Goal: Information Seeking & Learning: Compare options

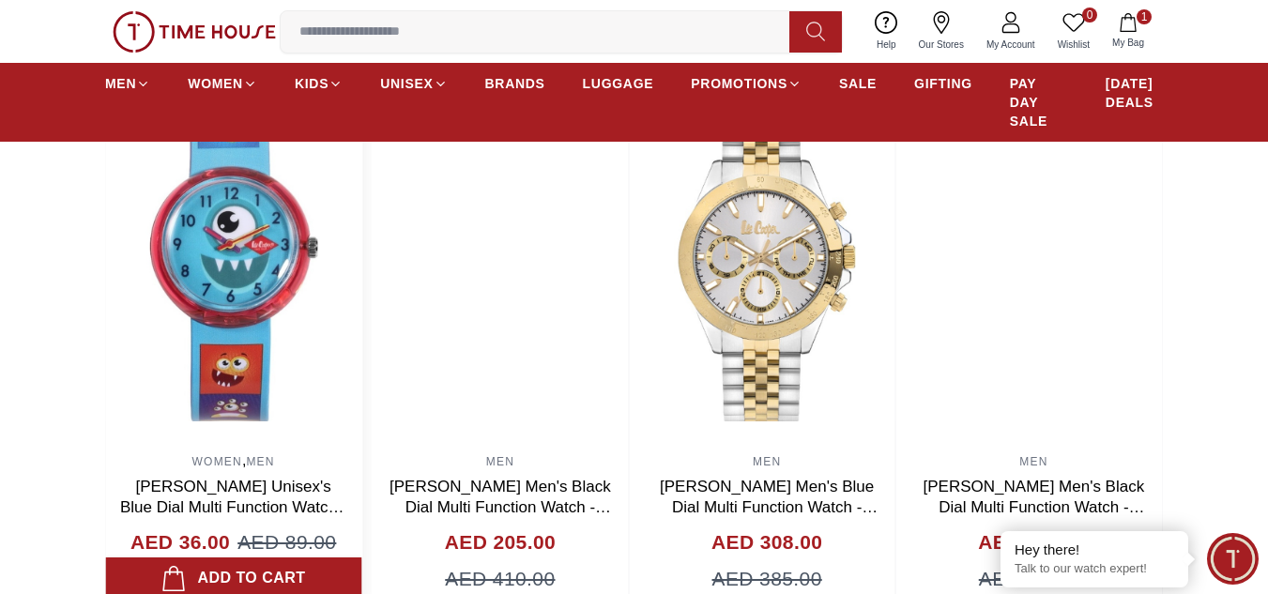
scroll to position [1314, 0]
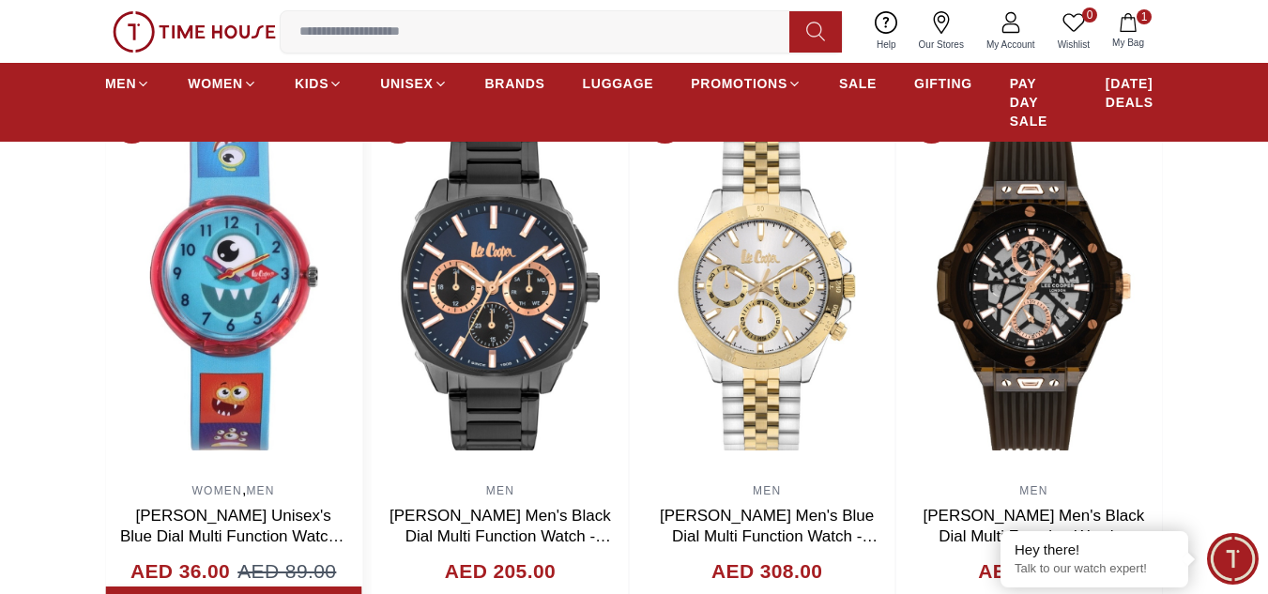
click at [361, 304] on img at bounding box center [233, 286] width 256 height 375
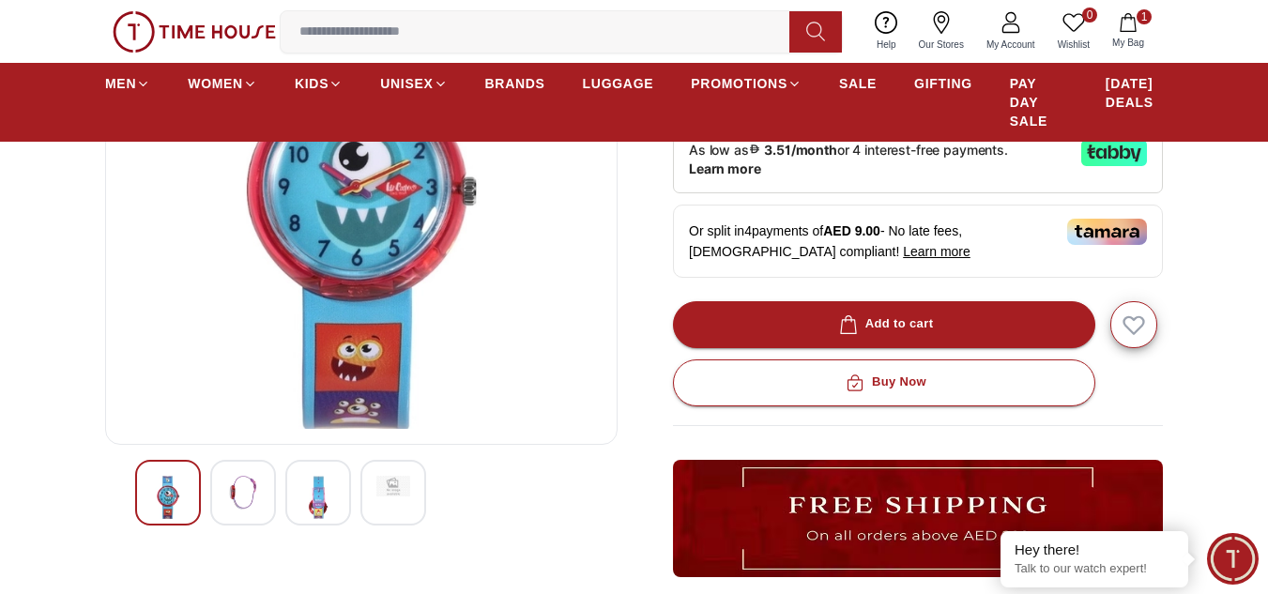
scroll to position [375, 0]
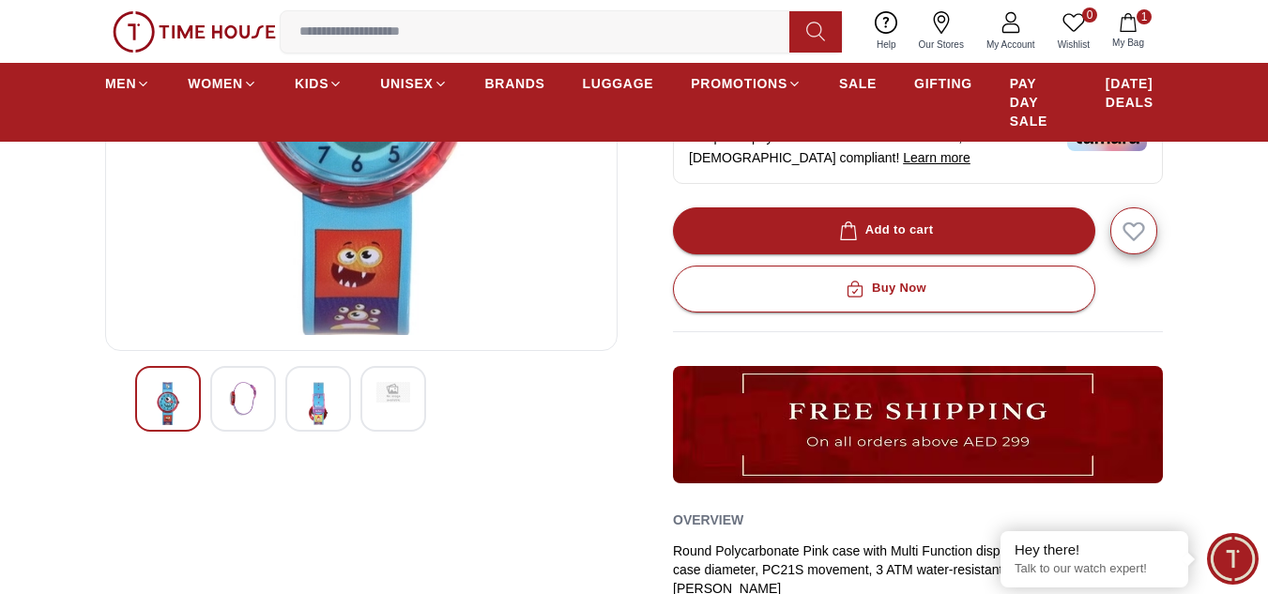
click at [249, 403] on img at bounding box center [243, 399] width 34 height 34
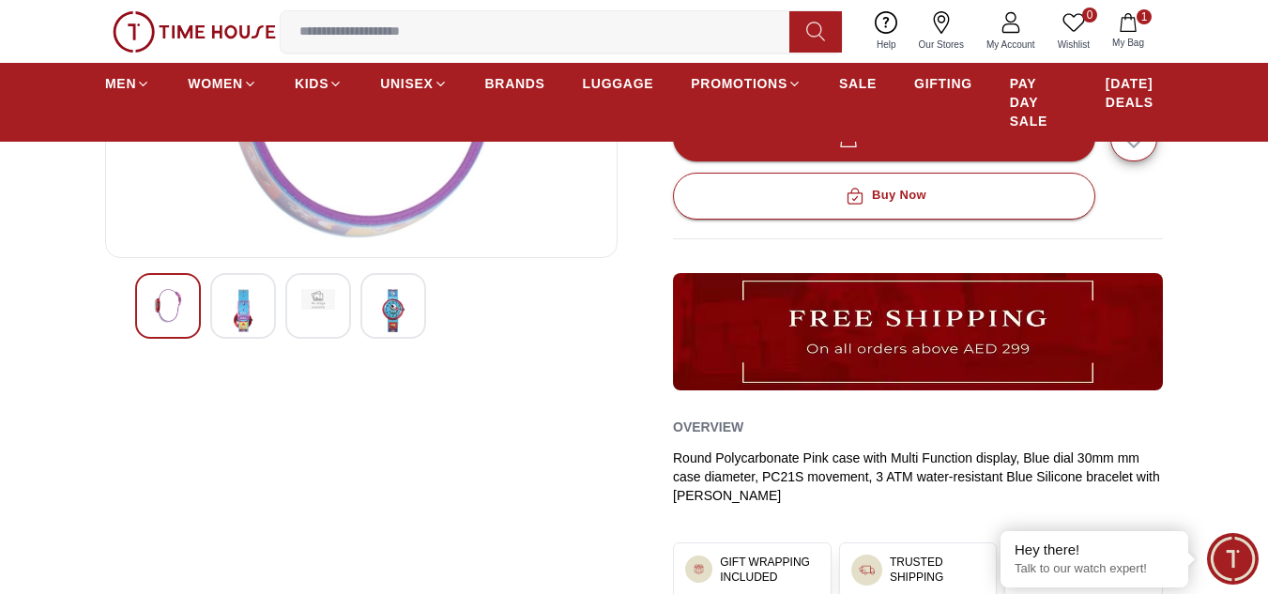
scroll to position [469, 0]
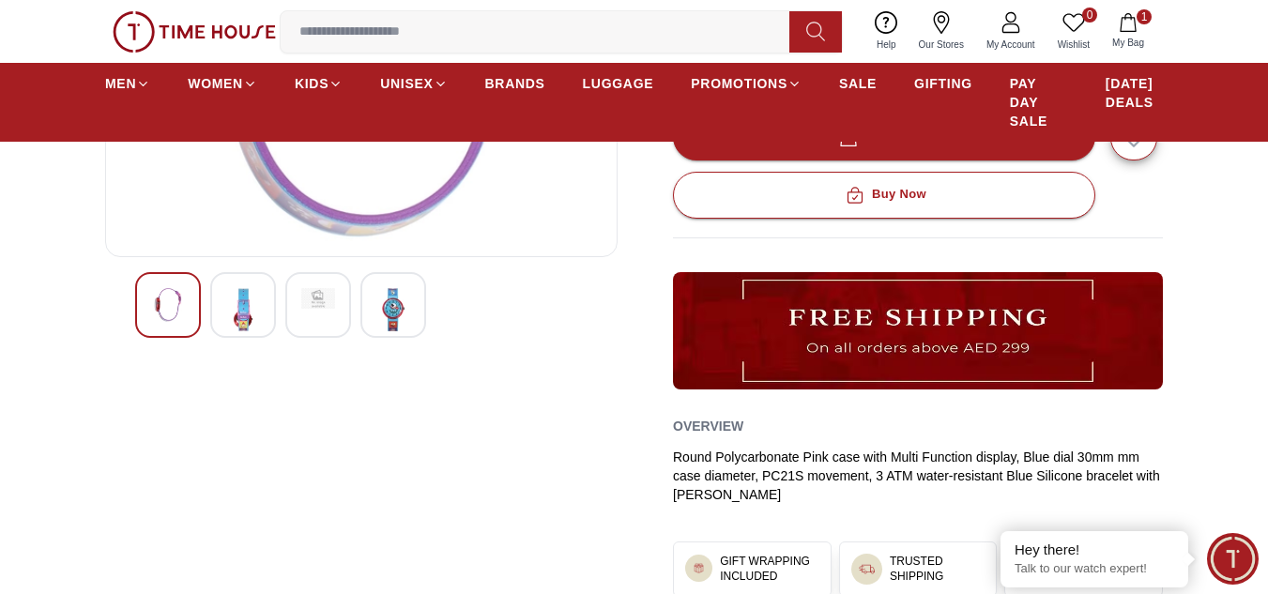
click at [395, 323] on img at bounding box center [393, 309] width 34 height 43
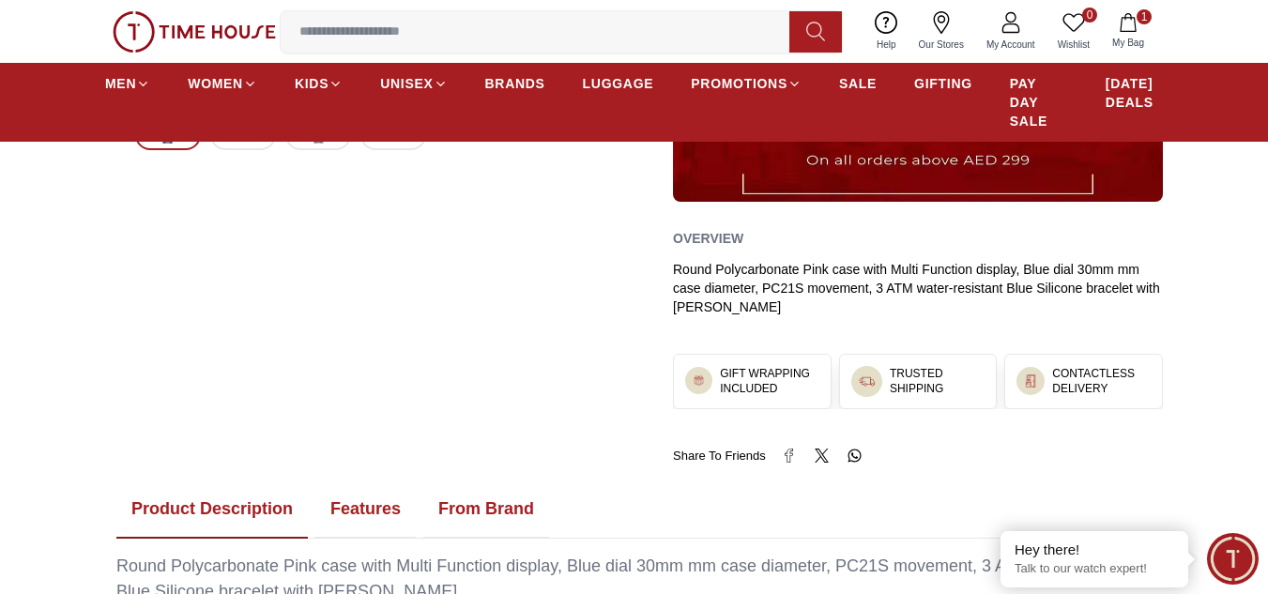
scroll to position [1220, 0]
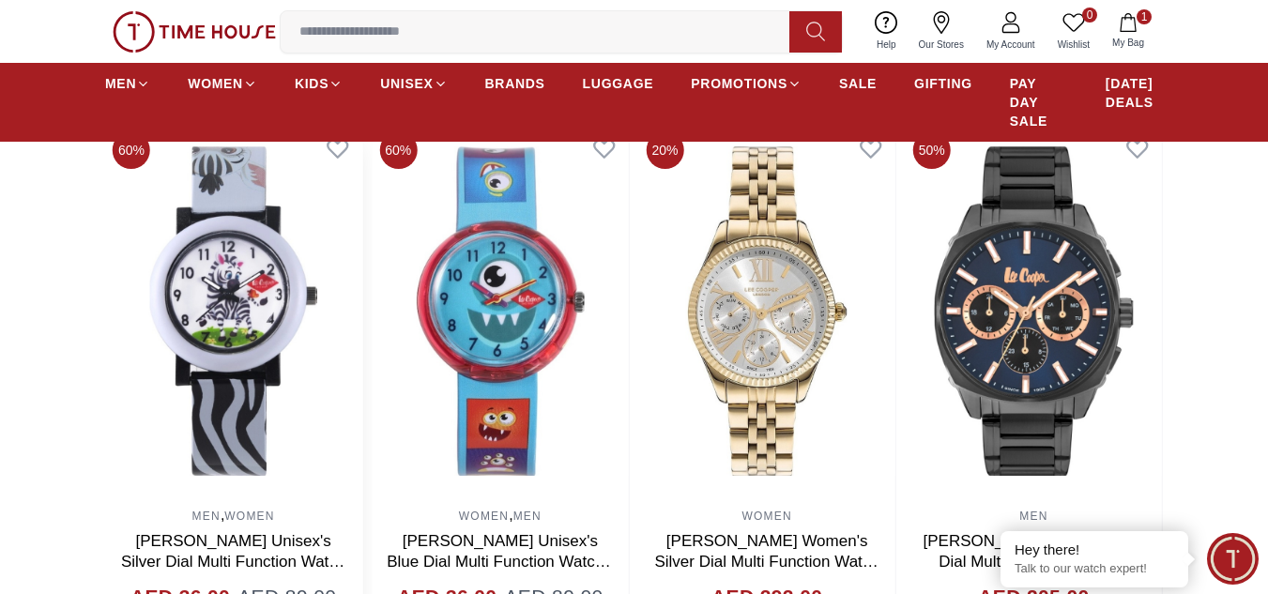
click at [236, 307] on img at bounding box center [233, 311] width 256 height 375
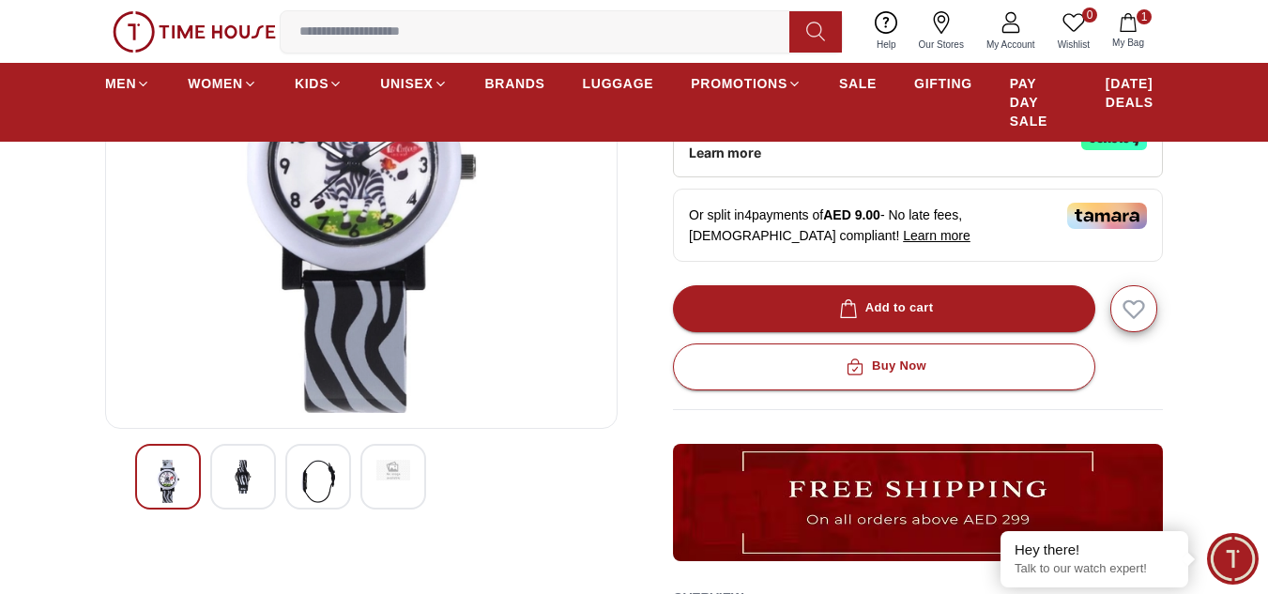
scroll to position [469, 0]
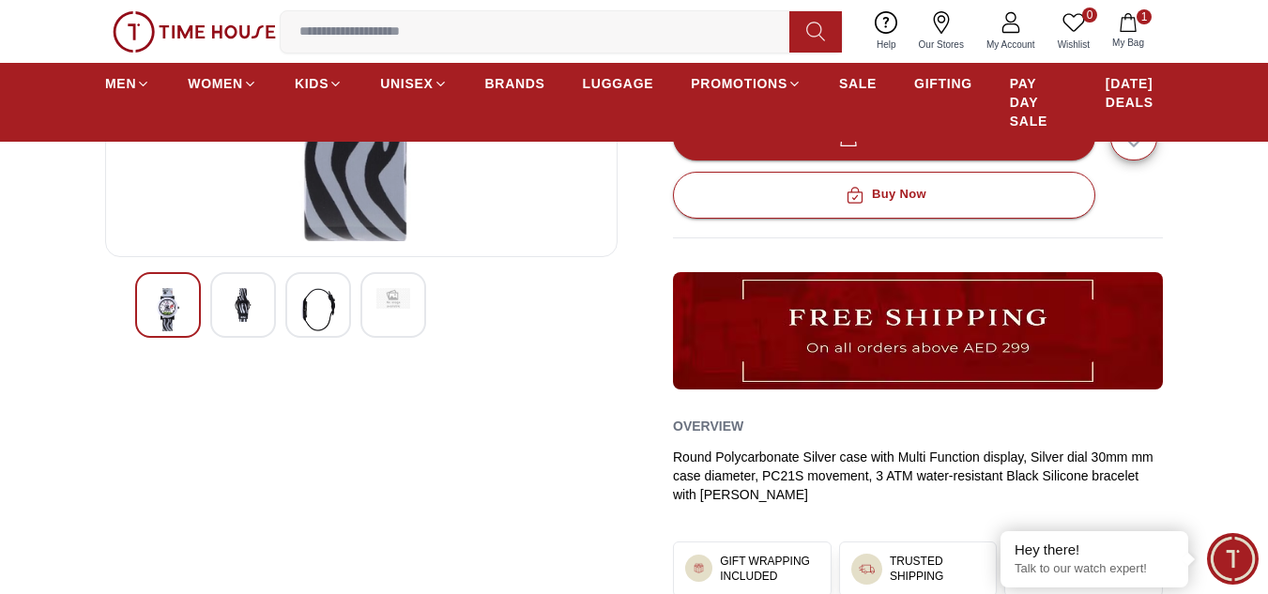
click at [319, 295] on img at bounding box center [318, 309] width 34 height 43
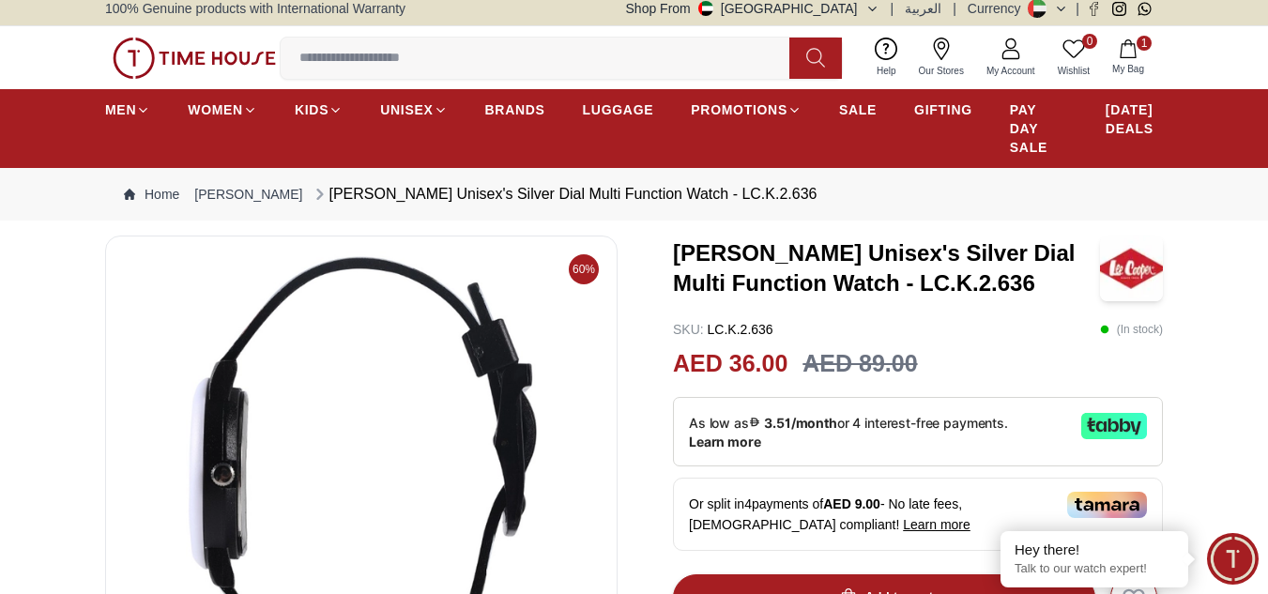
scroll to position [0, 0]
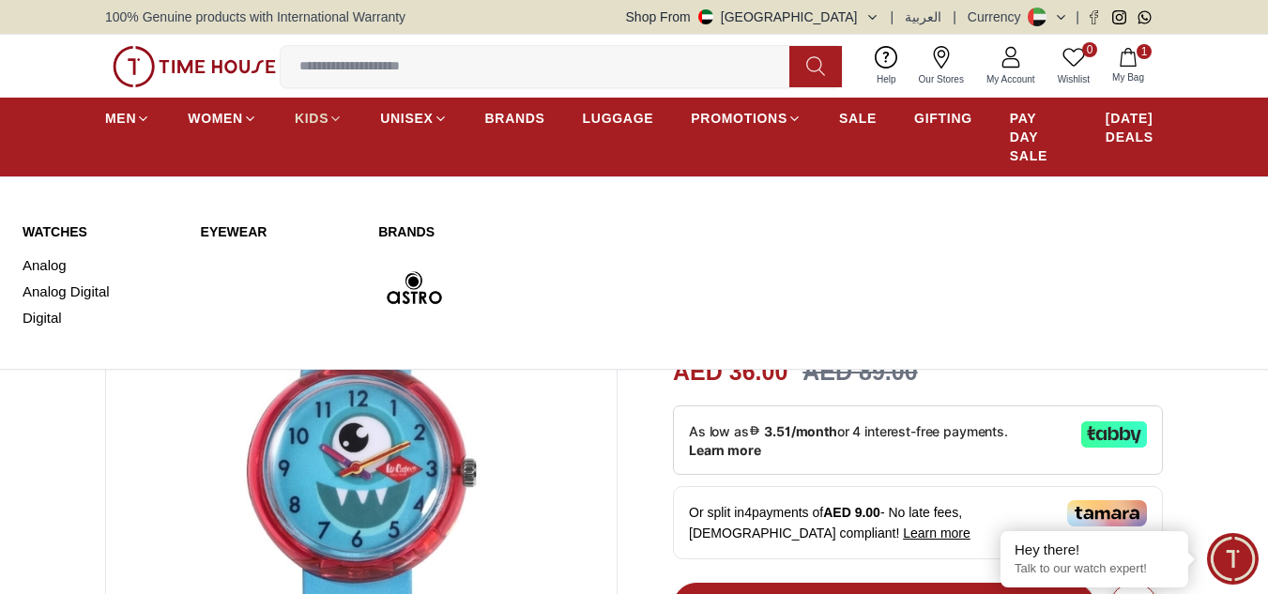
click at [319, 114] on span "KIDS" at bounding box center [312, 118] width 34 height 19
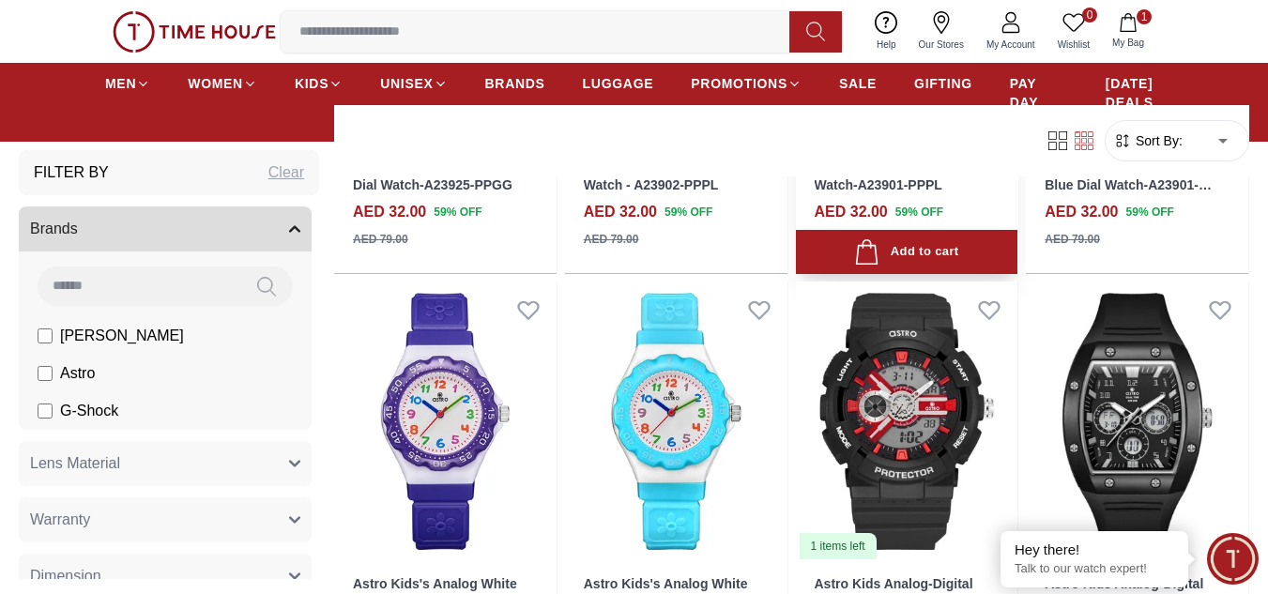
scroll to position [1314, 0]
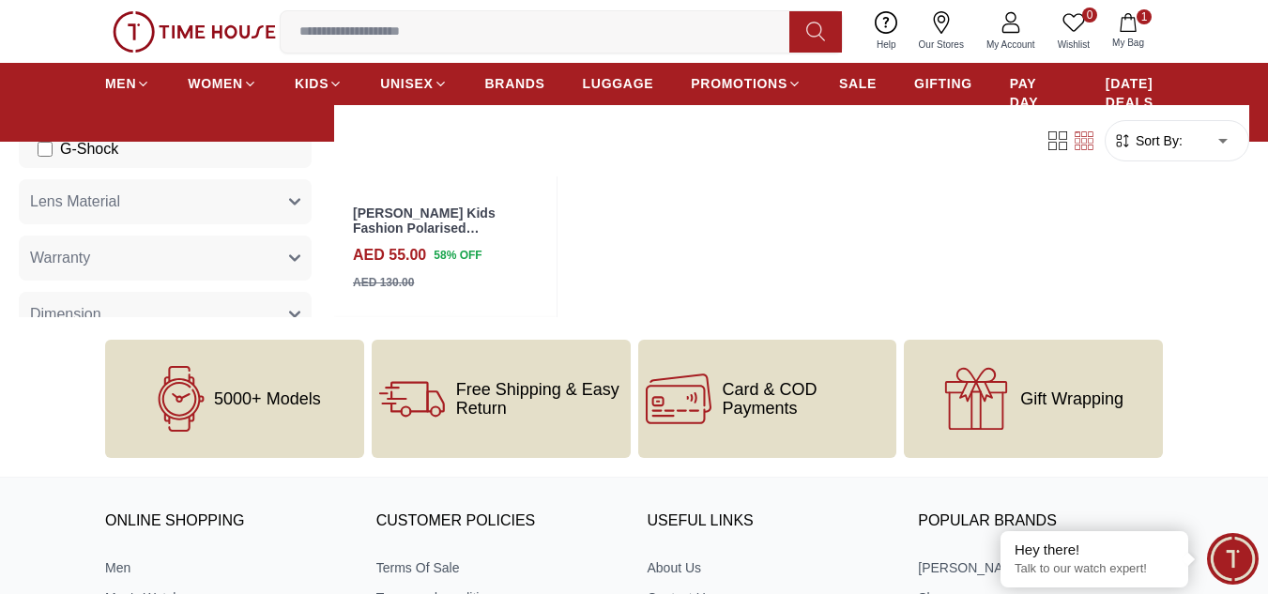
scroll to position [4129, 0]
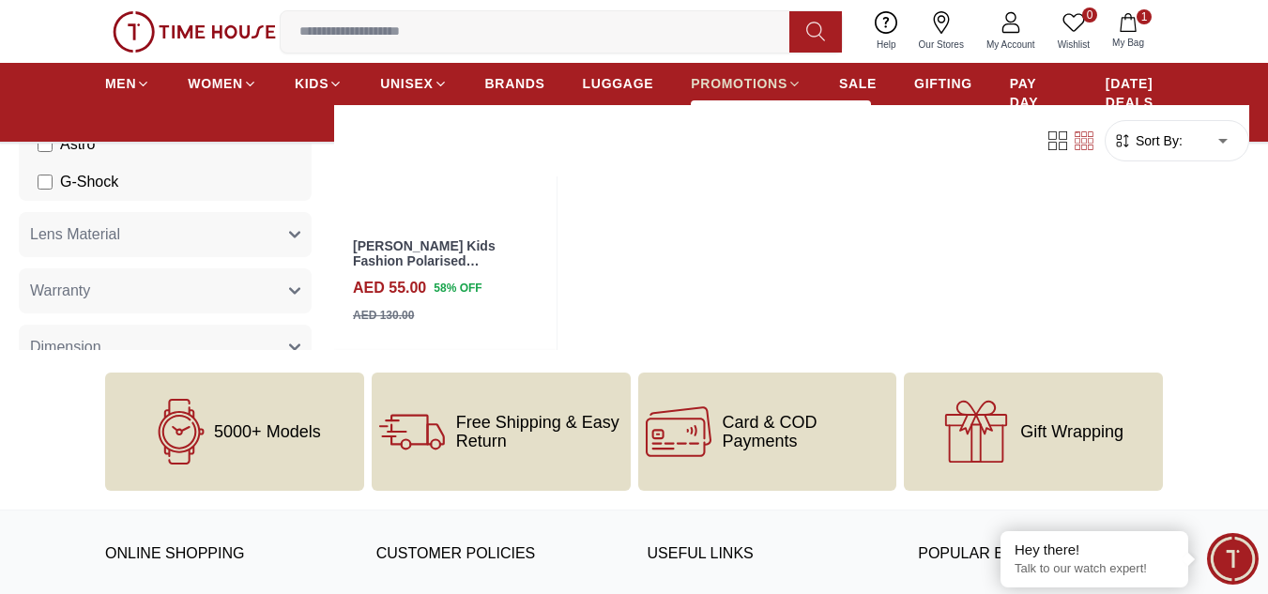
click at [748, 78] on span "PROMOTIONS" at bounding box center [739, 83] width 97 height 19
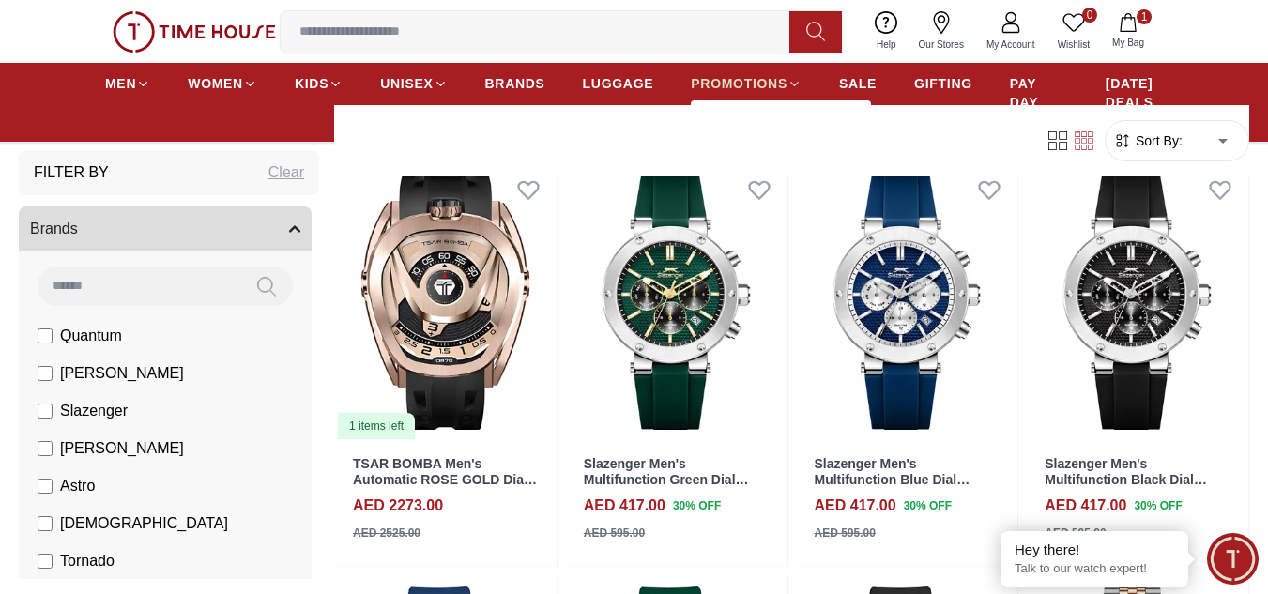
scroll to position [188, 0]
